Goal: Find specific page/section: Find specific page/section

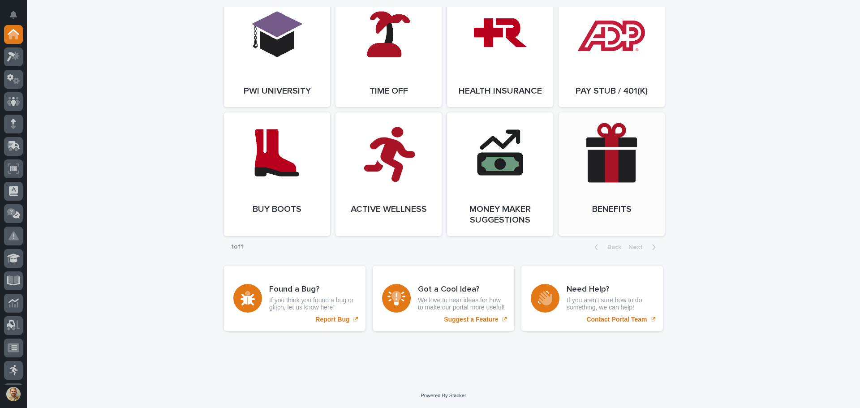
scroll to position [1240, 0]
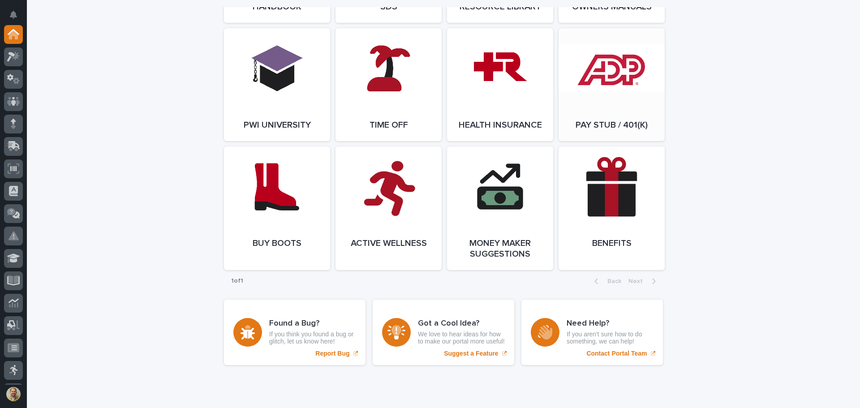
click at [607, 117] on link "Open Link" at bounding box center [611, 84] width 106 height 113
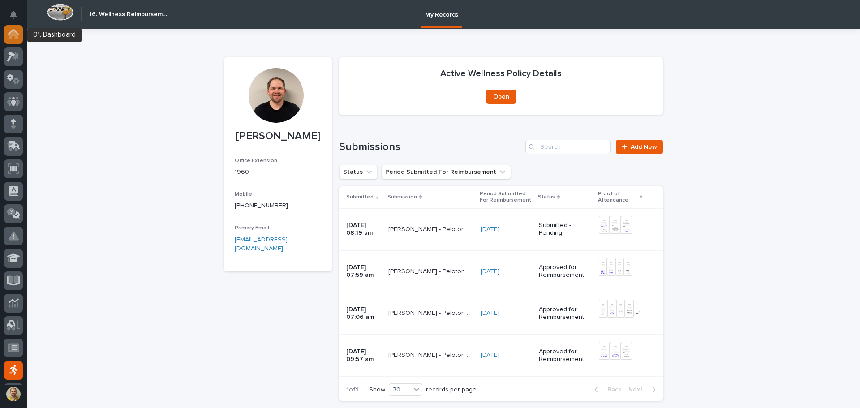
click at [17, 34] on icon at bounding box center [13, 34] width 9 height 9
